Goal: Use online tool/utility: Use online tool/utility

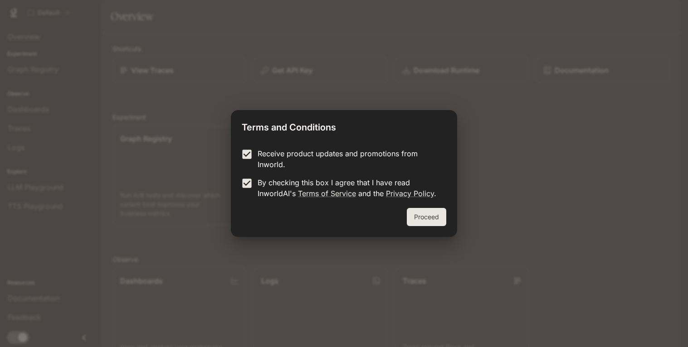
click at [441, 230] on div "Proceed" at bounding box center [344, 222] width 226 height 29
click at [433, 218] on button "Proceed" at bounding box center [426, 217] width 39 height 18
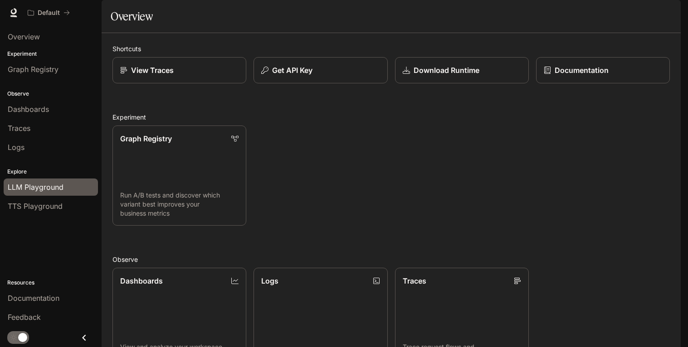
click at [50, 193] on span "LLM Playground" at bounding box center [36, 187] width 56 height 11
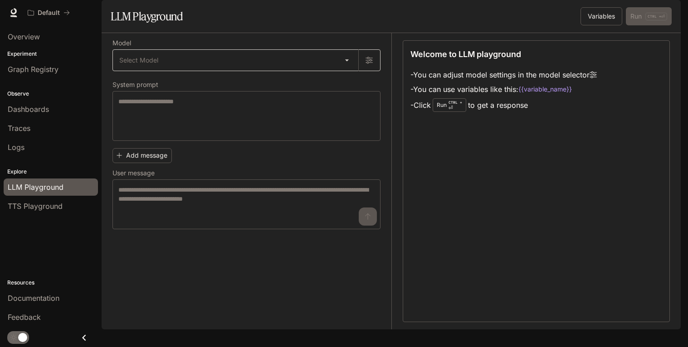
click at [315, 83] on body "Skip to main content Default Documentation Documentation Portal Overview Experi…" at bounding box center [344, 173] width 688 height 347
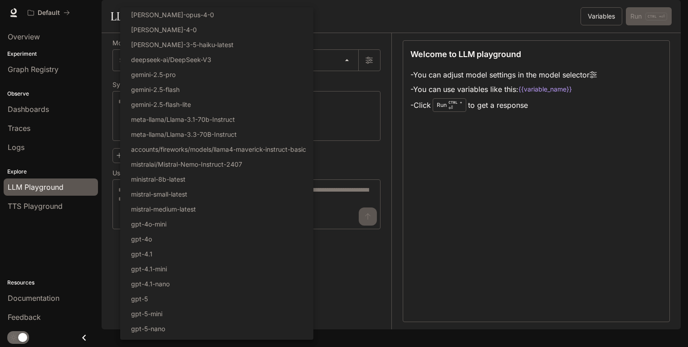
click at [315, 89] on div at bounding box center [344, 173] width 688 height 347
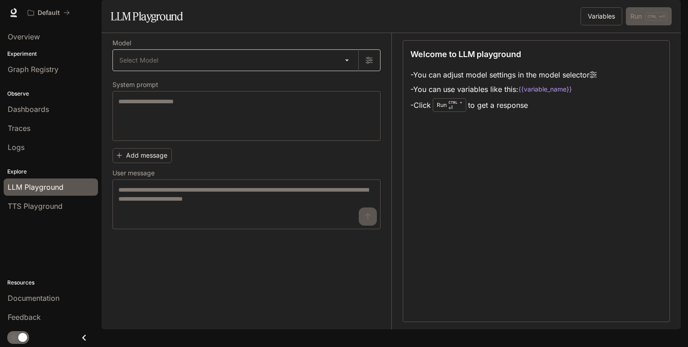
click at [310, 83] on body "Skip to main content Default Documentation Documentation Portal Overview Experi…" at bounding box center [344, 173] width 688 height 347
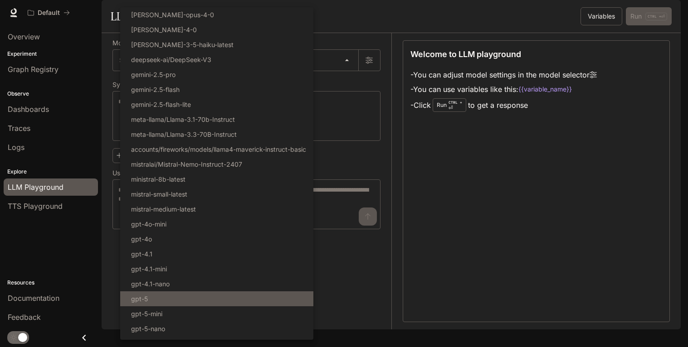
click at [155, 306] on li "gpt-5" at bounding box center [216, 298] width 193 height 15
type input "*****"
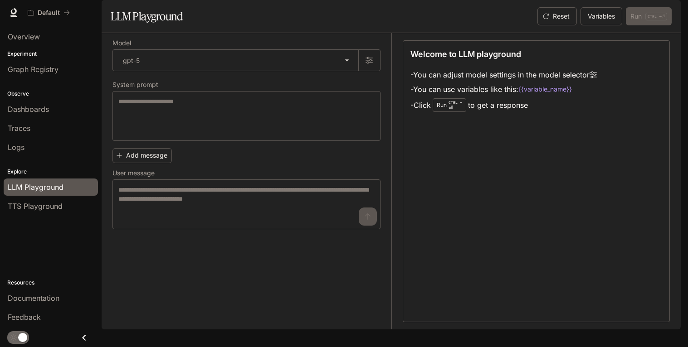
click at [171, 178] on div "Add message User message * ​" at bounding box center [246, 187] width 268 height 85
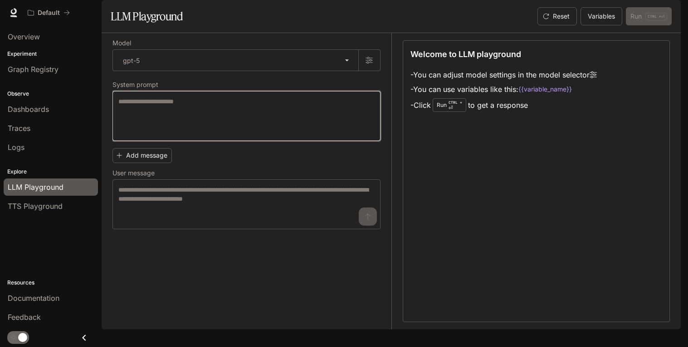
click at [178, 135] on textarea at bounding box center [246, 116] width 256 height 38
type textarea "*"
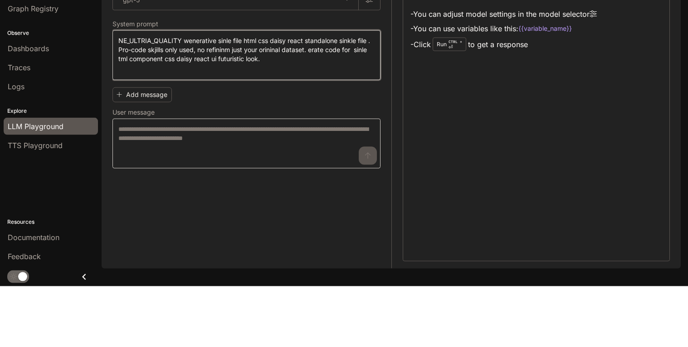
type textarea "**********"
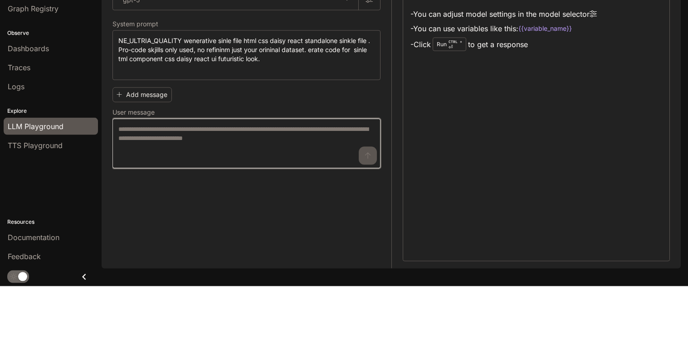
click at [177, 223] on textarea at bounding box center [246, 204] width 256 height 38
type textarea "**********"
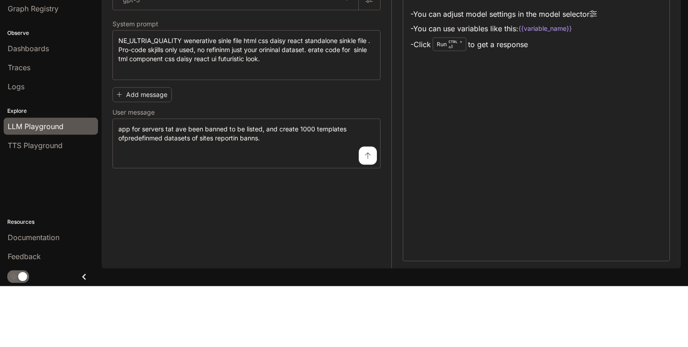
click at [367, 220] on icon "submit" at bounding box center [367, 216] width 7 height 7
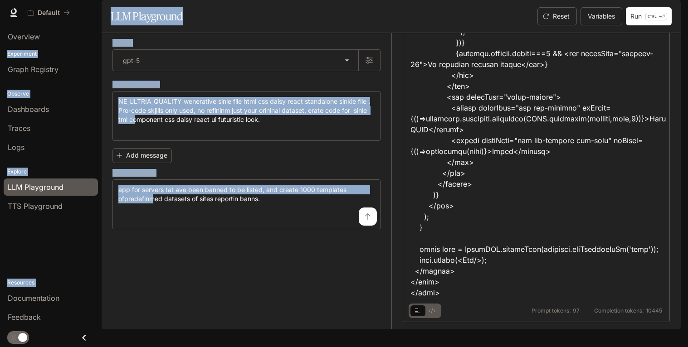
scroll to position [9007, 0]
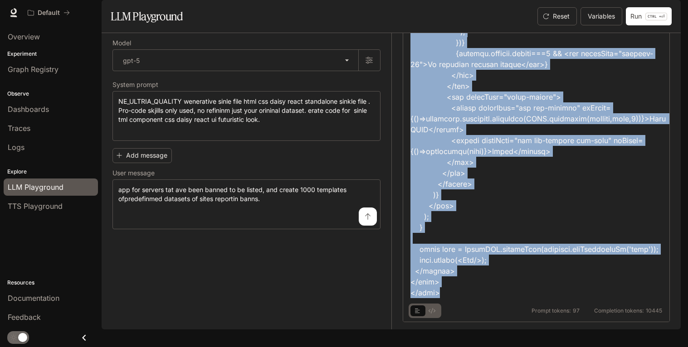
drag, startPoint x: 412, startPoint y: 83, endPoint x: 480, endPoint y: 302, distance: 229.3
copy div "<!LOREMIP dolo> <sita cons="ad" elit-seddo="eiusmodte"> <inci> <utla etdolor="M…"
